Goal: Information Seeking & Learning: Find contact information

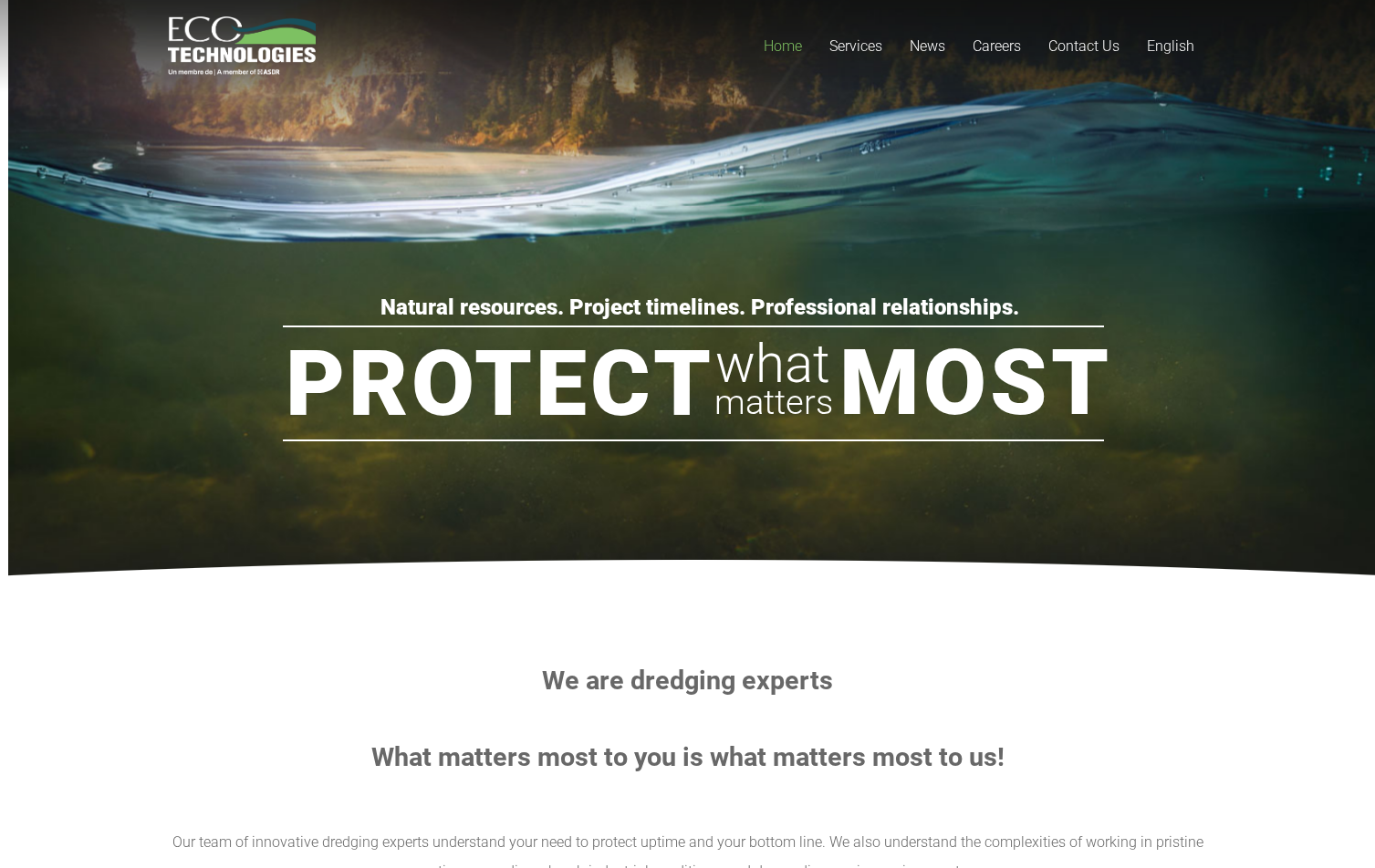
click at [669, 574] on img at bounding box center [695, 584] width 2281 height 49
click at [1074, 37] on link "Contact Us" at bounding box center [1084, 46] width 99 height 92
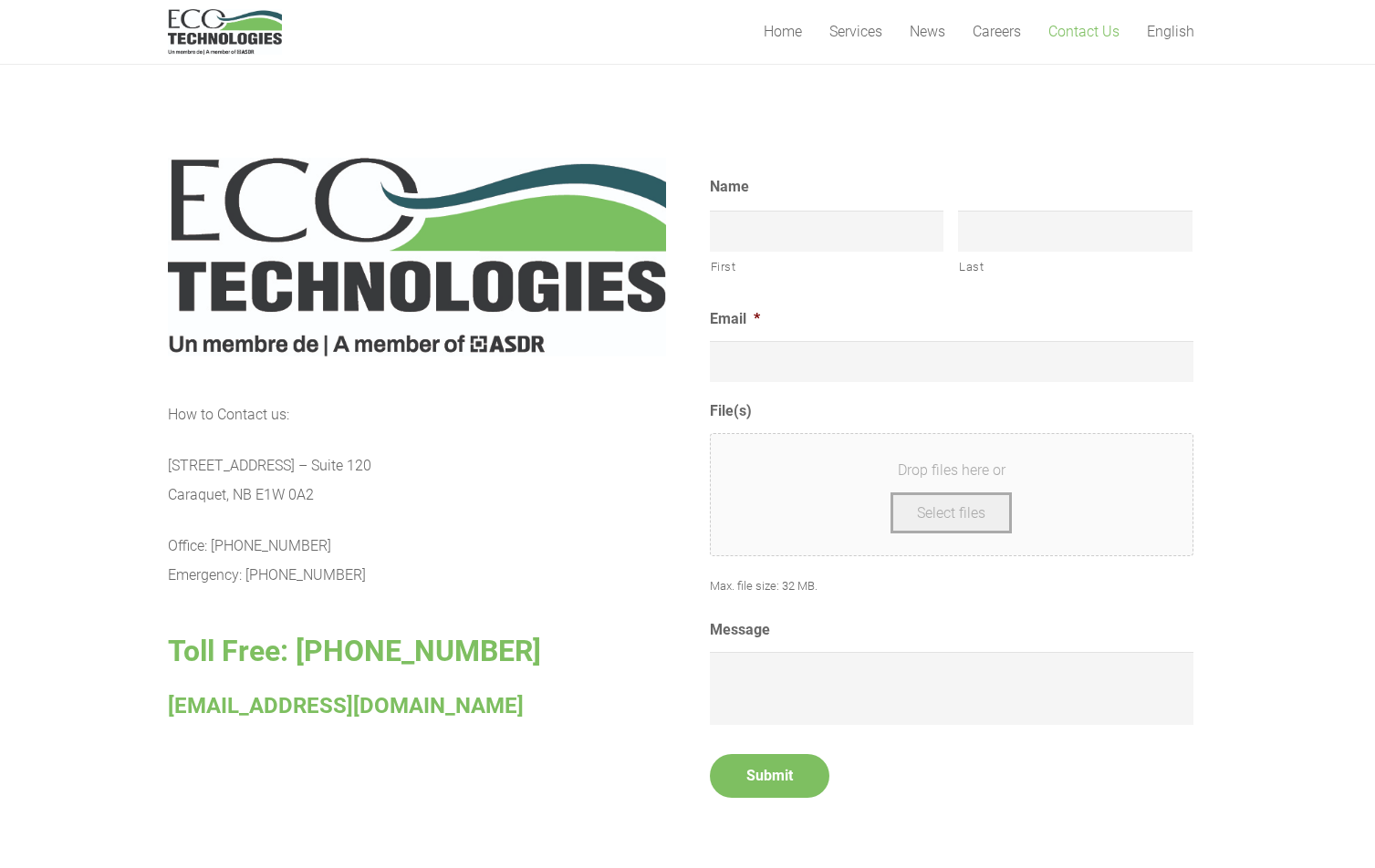
scroll to position [729, 0]
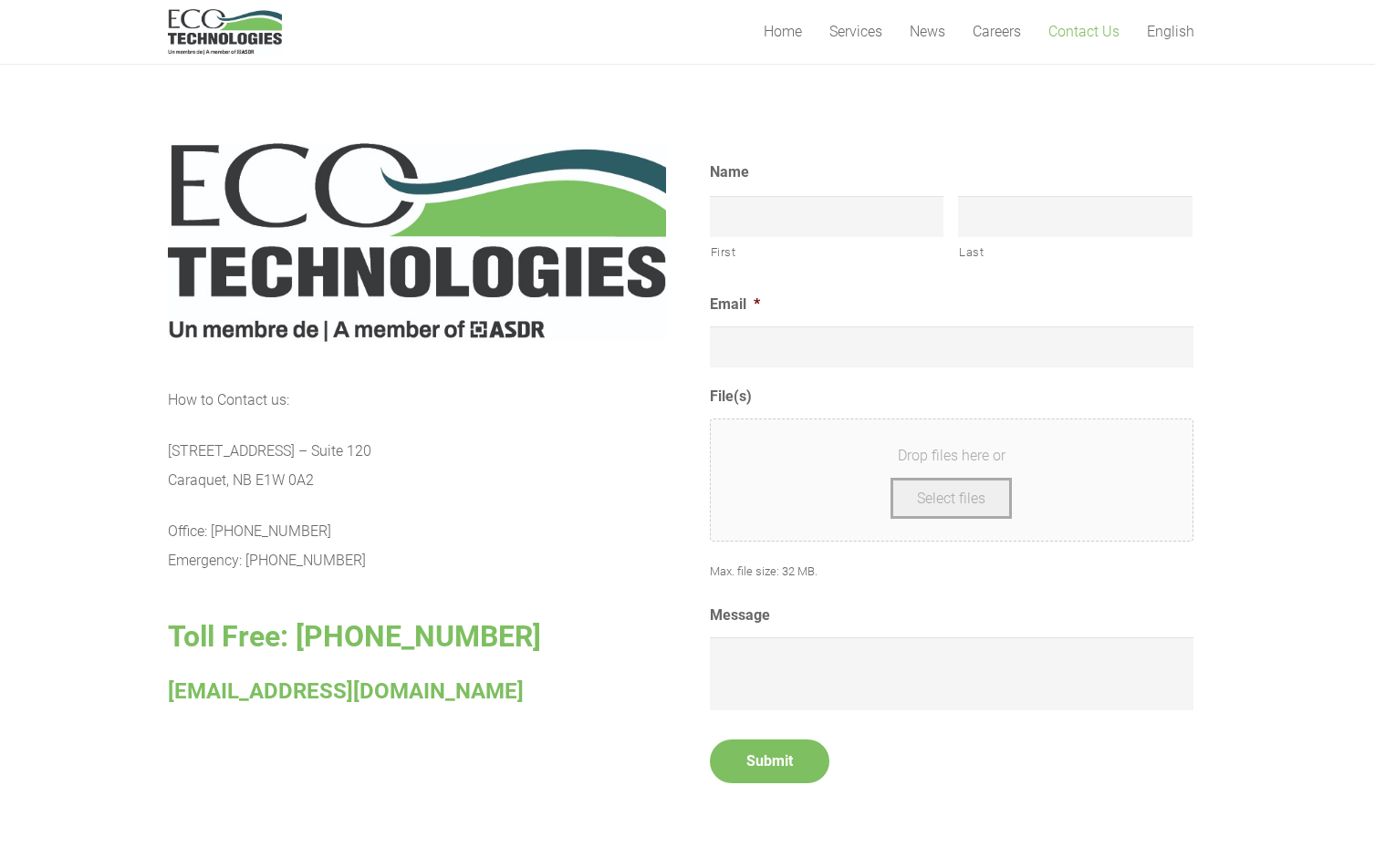
click at [316, 690] on span "[EMAIL_ADDRESS][DOMAIN_NAME]" at bounding box center [345, 692] width 356 height 25
copy div "[EMAIL_ADDRESS][DOMAIN_NAME]"
click at [620, 666] on div "How to Contact us: [STREET_ADDRESS] – [GEOGRAPHIC_DATA] E1W 0A2 Office: [PHONE_…" at bounding box center [417, 546] width 498 height 322
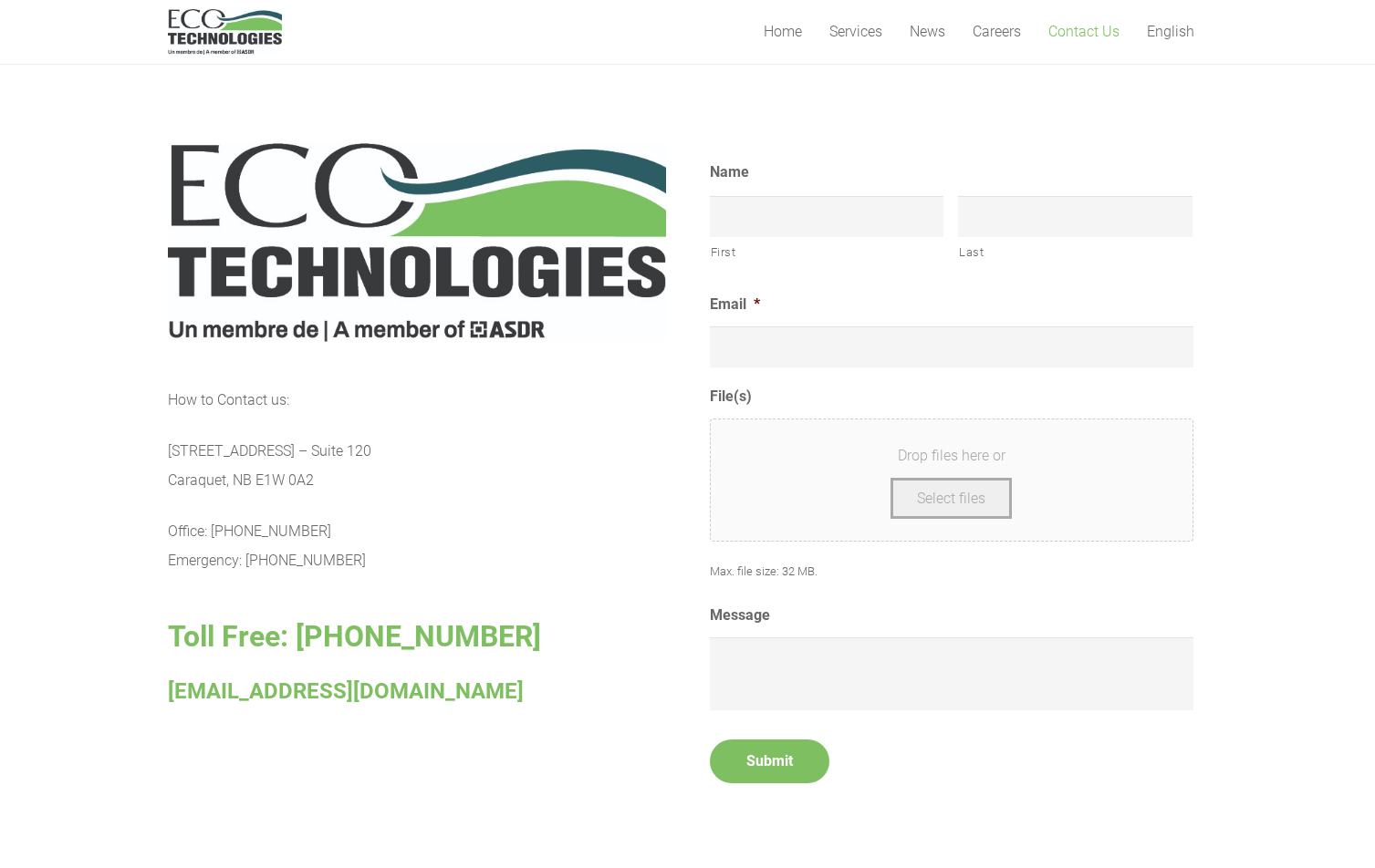
scroll to position [1039, 0]
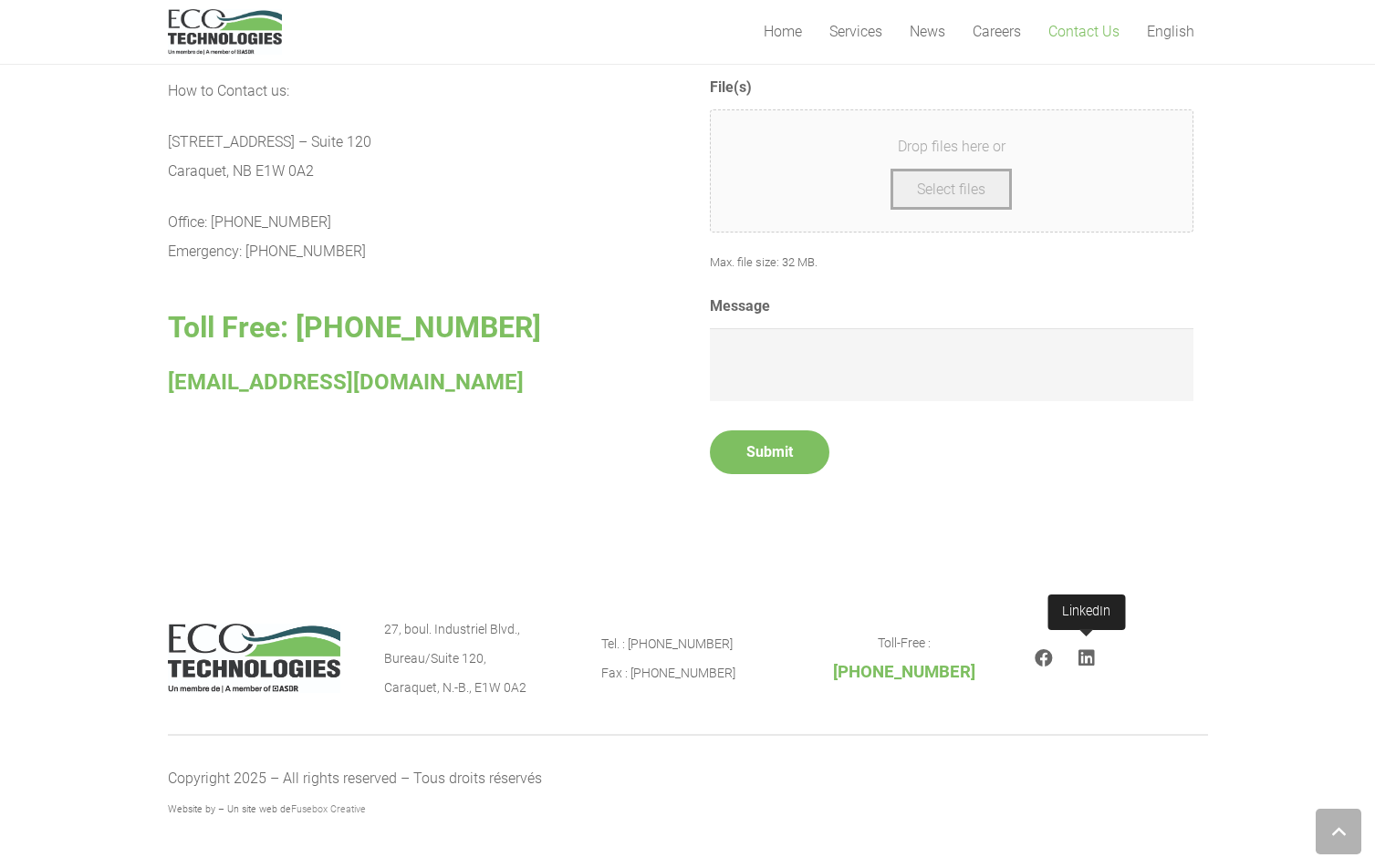
click at [1091, 660] on icon "LinkedIn" at bounding box center [1086, 658] width 16 height 18
